Goal: Download file/media

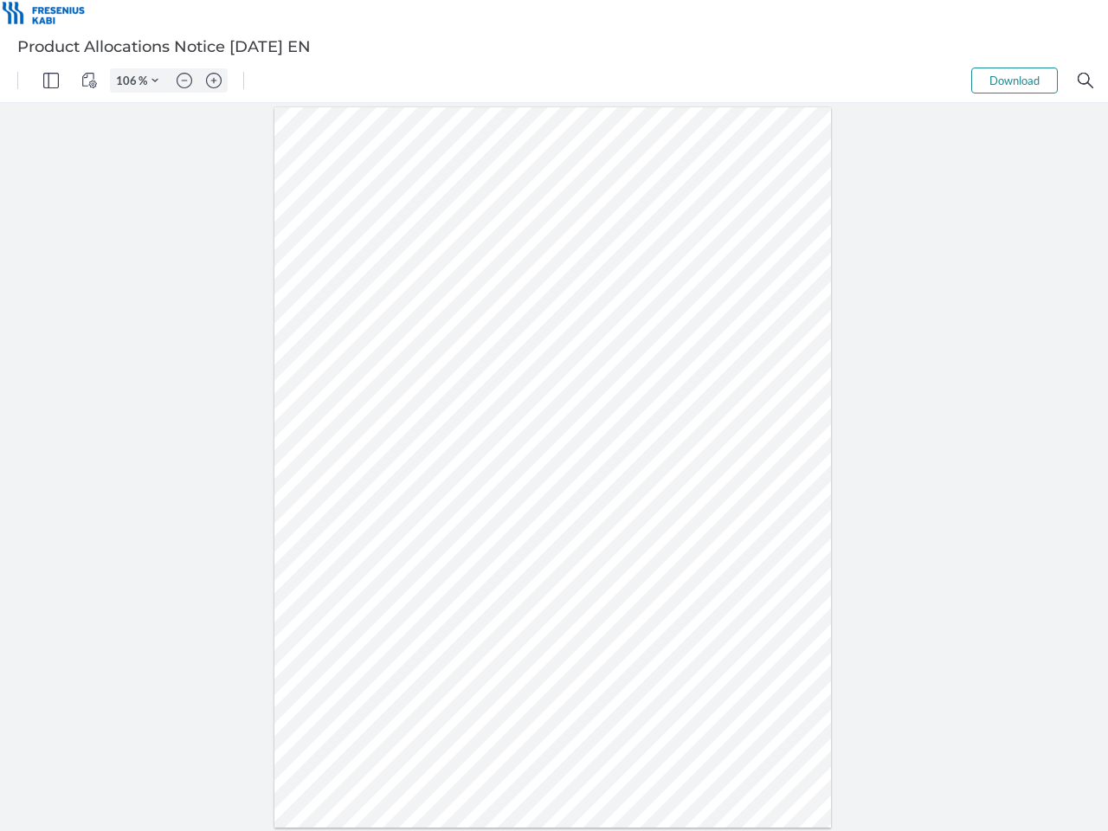
click at [51, 80] on img "Panel" at bounding box center [51, 81] width 16 height 16
click at [89, 80] on img "View Controls" at bounding box center [89, 81] width 16 height 16
click at [129, 80] on input "106" at bounding box center [125, 81] width 28 height 16
click at [155, 80] on img "Zoom Controls" at bounding box center [154, 80] width 7 height 7
click at [184, 80] on img "Zoom out" at bounding box center [185, 81] width 16 height 16
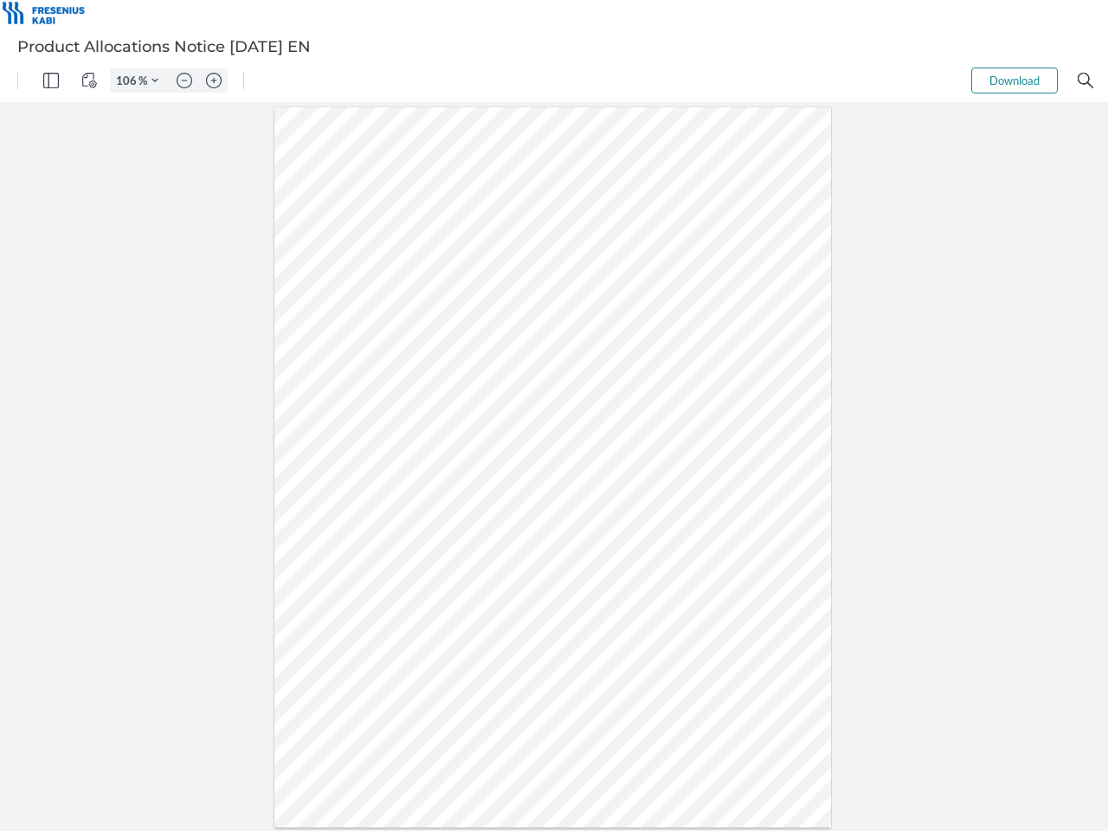
click at [214, 80] on img "Zoom in" at bounding box center [214, 81] width 16 height 16
click at [1014, 80] on button "Download" at bounding box center [1014, 80] width 87 height 26
click at [1085, 80] on img "Search" at bounding box center [1085, 81] width 16 height 16
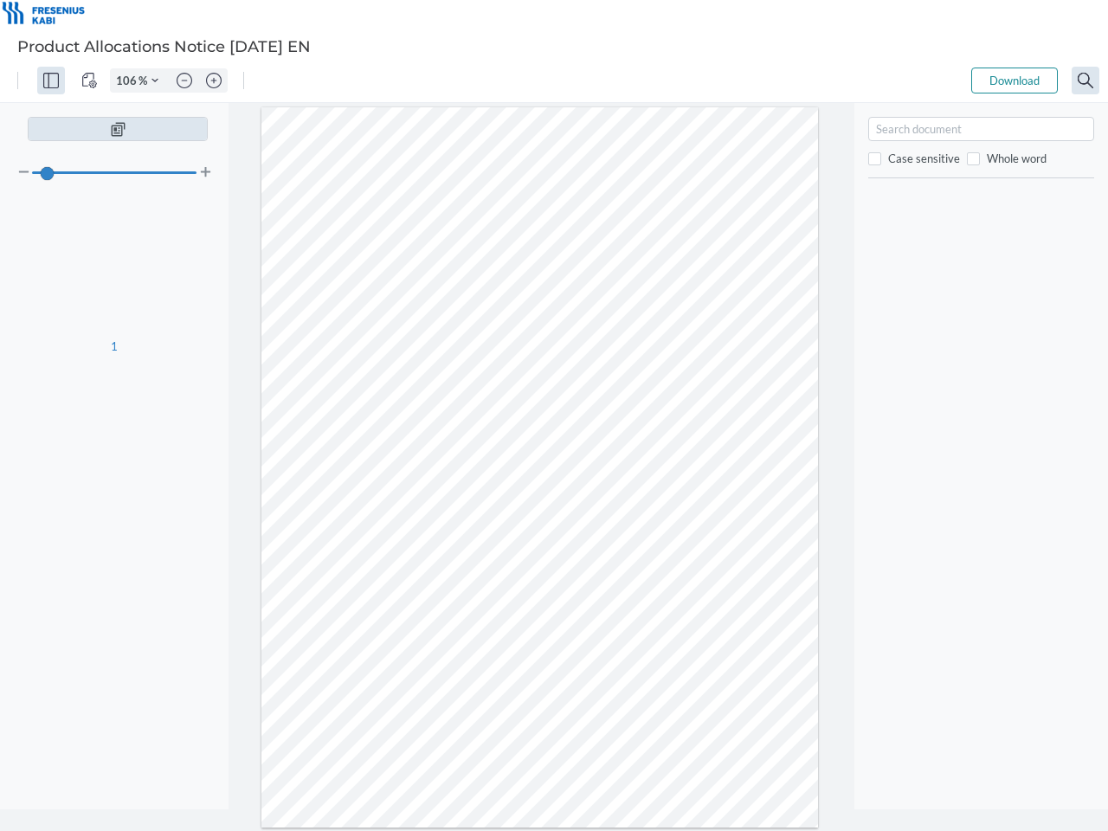
type input "106"
